Goal: Task Accomplishment & Management: Manage account settings

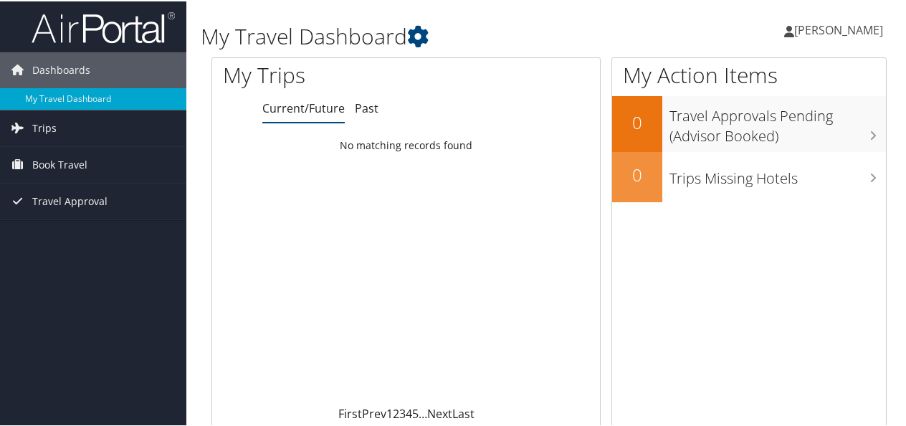
click at [794, 33] on span "[PERSON_NAME]" at bounding box center [838, 29] width 89 height 16
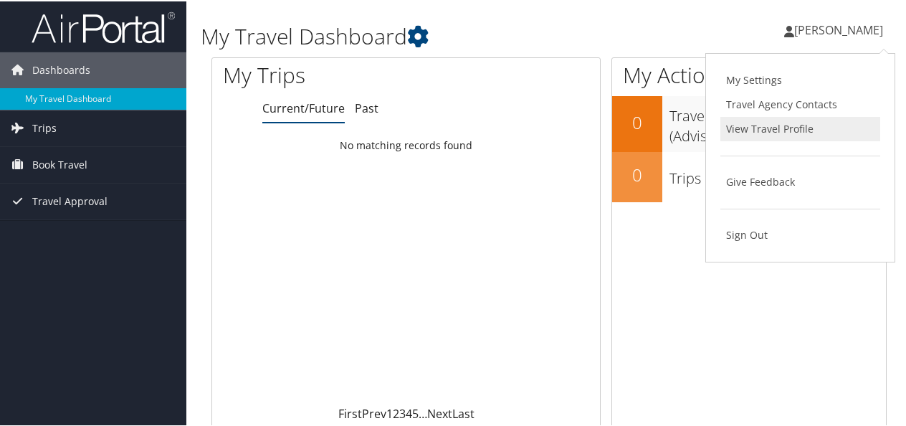
click at [757, 120] on link "View Travel Profile" at bounding box center [800, 127] width 160 height 24
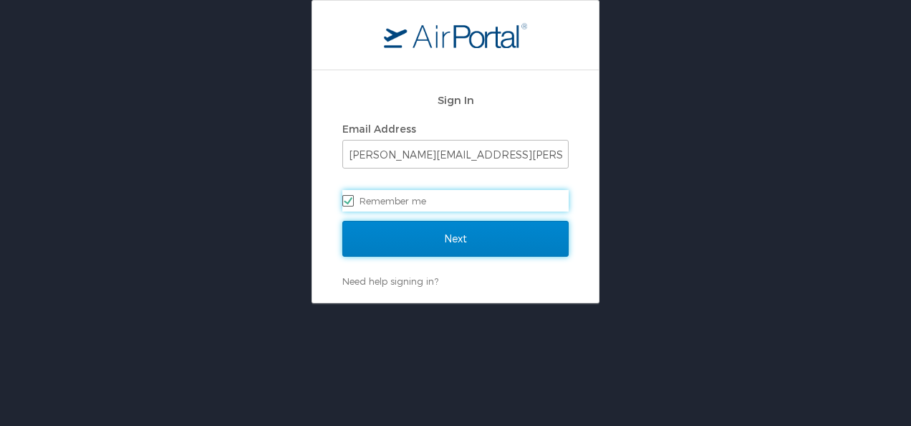
click at [516, 229] on input "Next" at bounding box center [455, 239] width 226 height 36
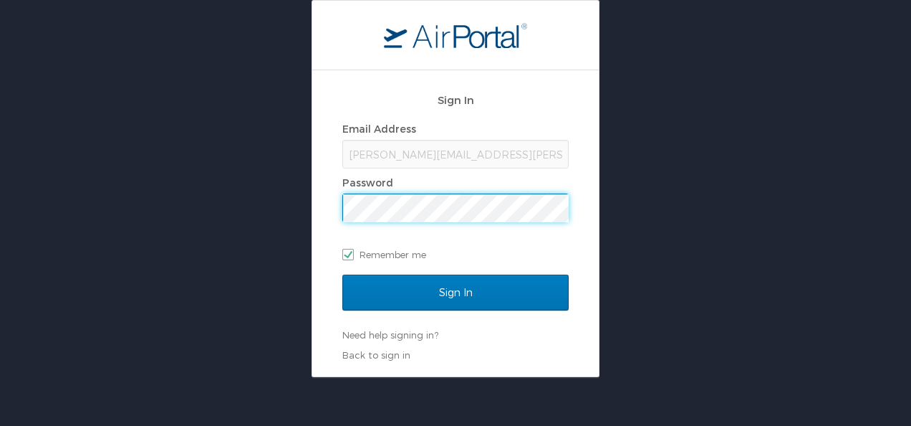
click at [342, 274] on input "Sign In" at bounding box center [455, 292] width 226 height 36
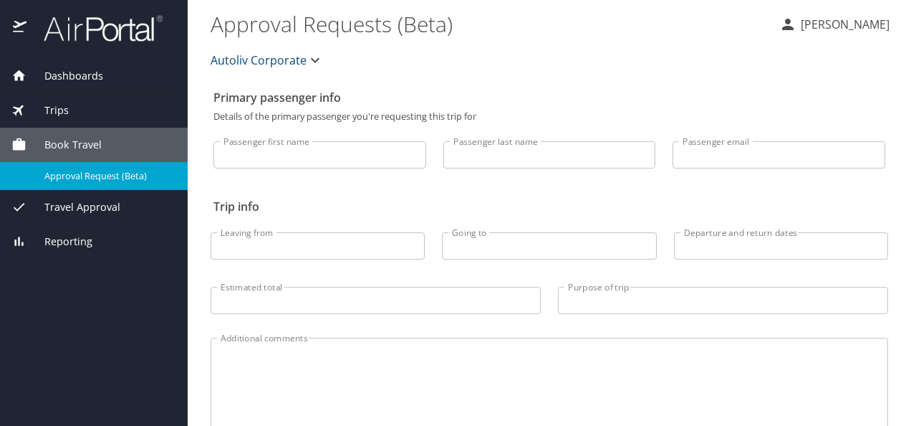
click at [72, 83] on div "Dashboards" at bounding box center [94, 76] width 188 height 34
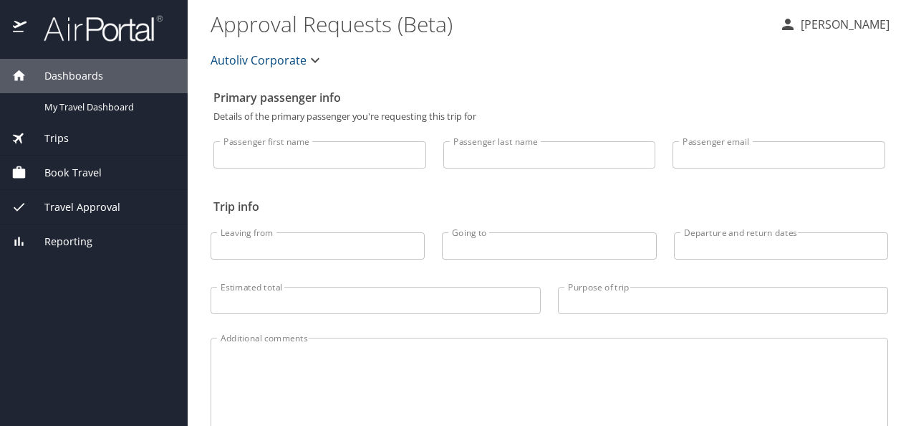
click at [77, 45] on div at bounding box center [94, 29] width 188 height 59
click at [70, 37] on img at bounding box center [95, 28] width 135 height 28
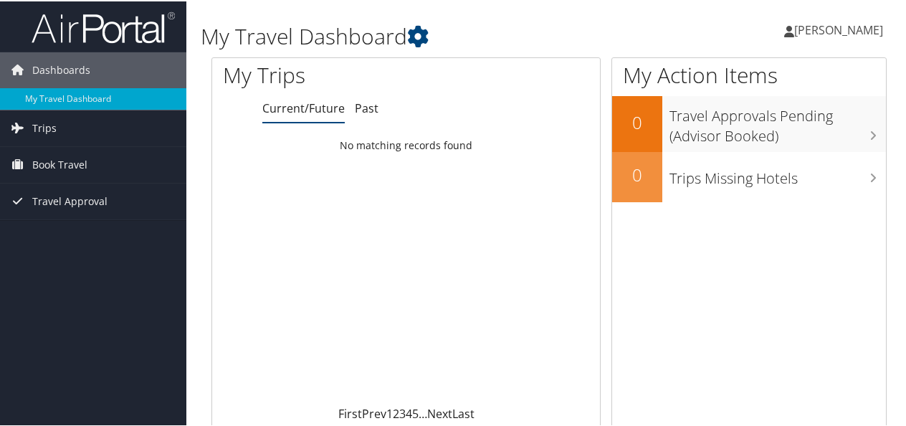
click at [794, 28] on span "[PERSON_NAME]" at bounding box center [838, 29] width 89 height 16
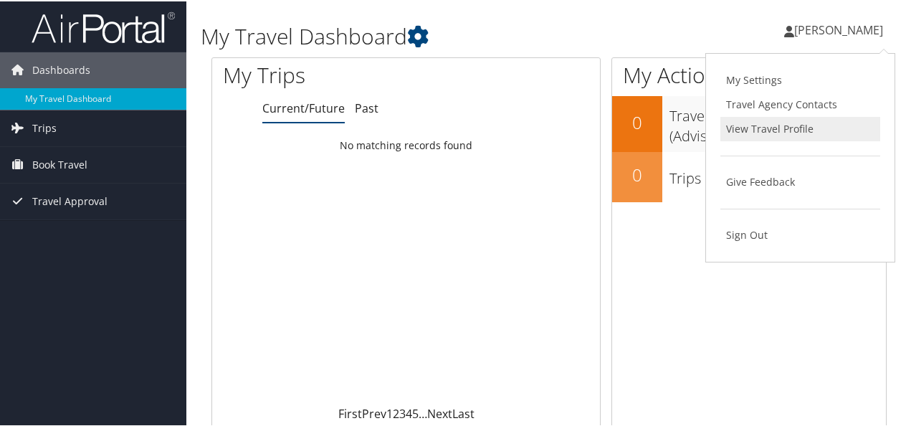
click at [745, 121] on link "View Travel Profile" at bounding box center [800, 127] width 160 height 24
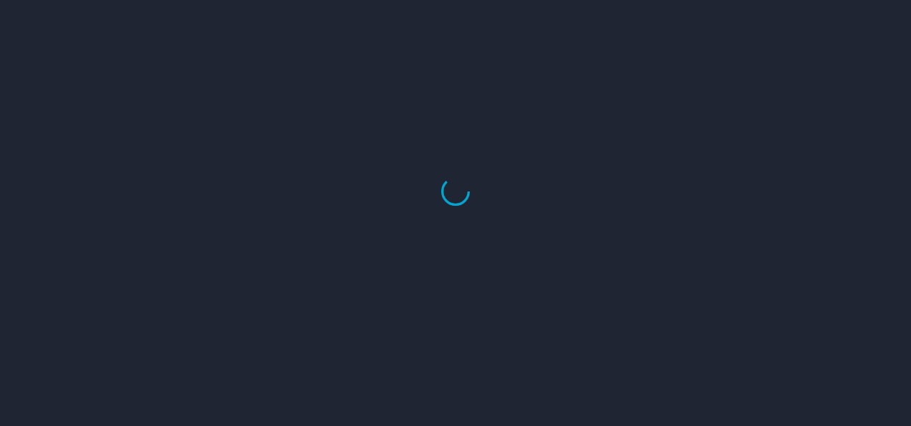
select select "US"
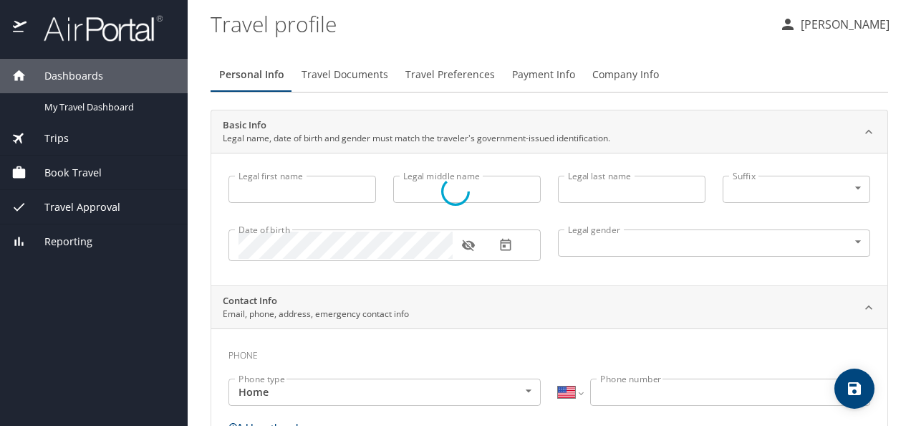
type input "[PERSON_NAME]"
type input "[DEMOGRAPHIC_DATA]"
type input "[PERSON_NAME]"
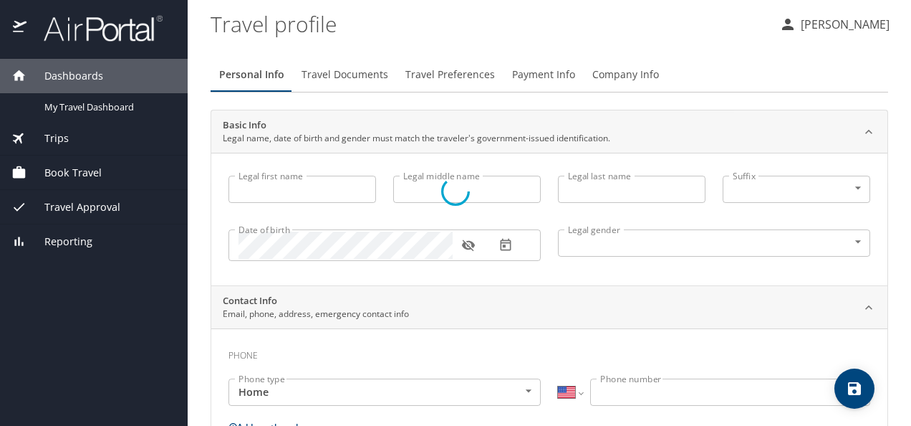
select select "MX"
type input "[PHONE_NUMBER]"
select select "US"
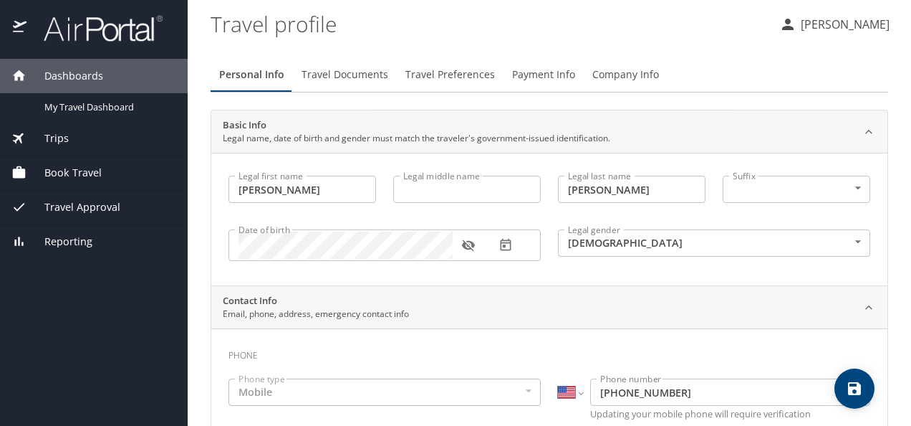
click at [542, 75] on span "Payment Info" at bounding box center [543, 75] width 63 height 18
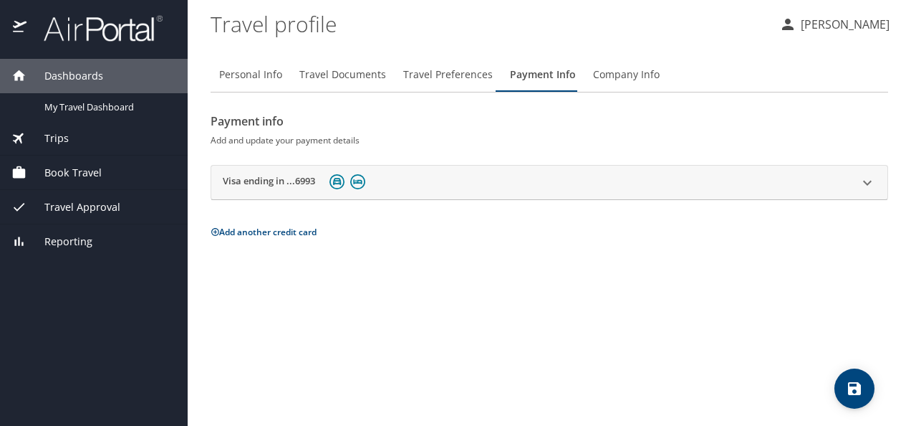
click at [871, 174] on icon at bounding box center [867, 182] width 17 height 17
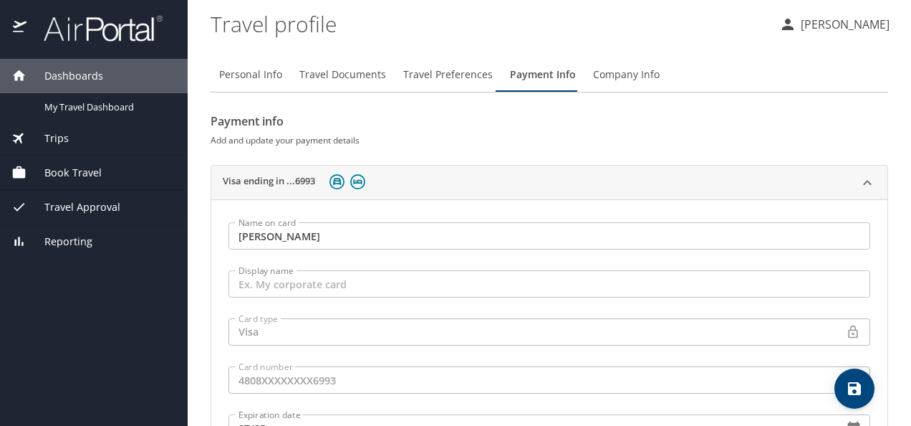
scroll to position [168, 0]
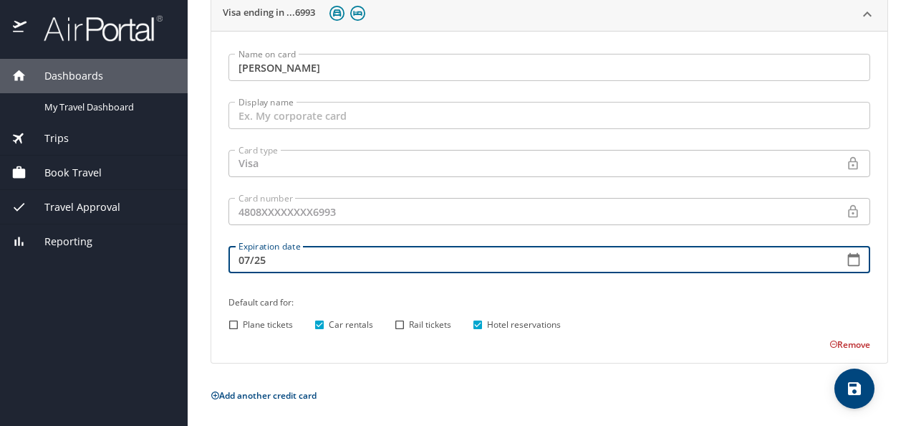
click at [350, 262] on input "07/25" at bounding box center [531, 259] width 604 height 27
type input "07/28"
click at [851, 382] on icon "save" at bounding box center [854, 388] width 17 height 17
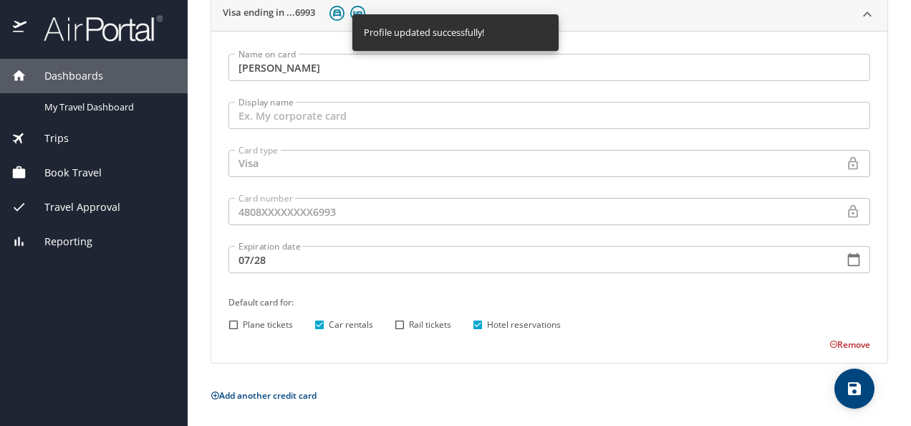
scroll to position [0, 0]
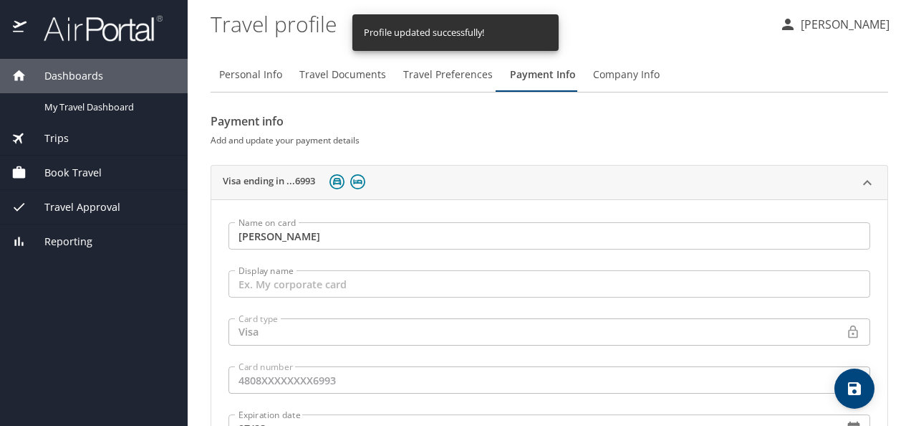
click at [93, 47] on div at bounding box center [94, 29] width 188 height 59
click at [94, 40] on img at bounding box center [95, 28] width 135 height 28
